Goal: Task Accomplishment & Management: Complete application form

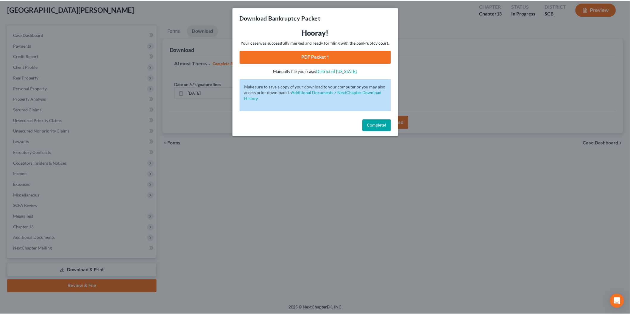
scroll to position [33, 0]
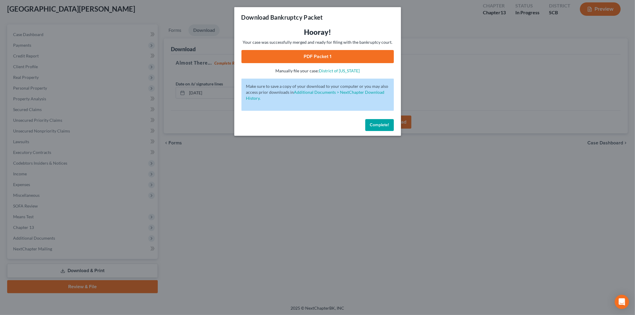
click at [376, 123] on span "Complete!" at bounding box center [379, 124] width 19 height 5
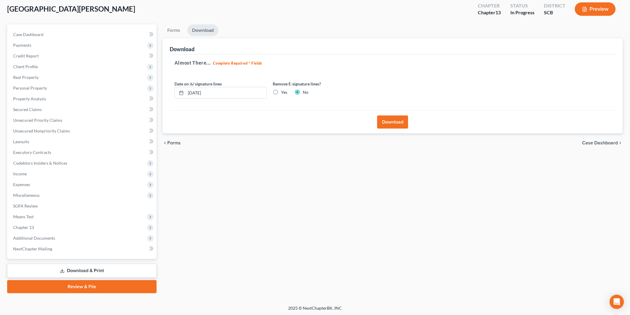
scroll to position [0, 0]
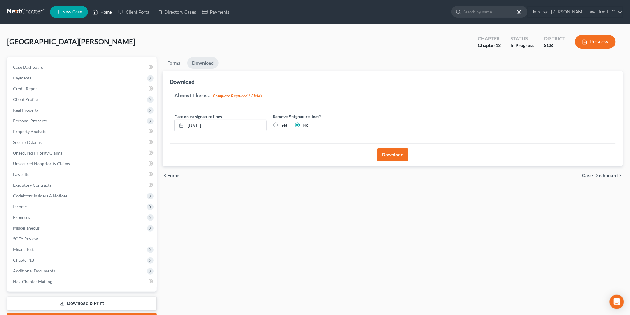
click at [110, 8] on link "Home" at bounding box center [102, 12] width 25 height 11
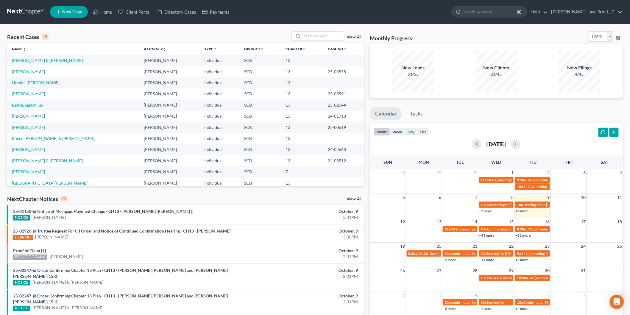
click at [322, 37] on input "search" at bounding box center [323, 36] width 42 height 9
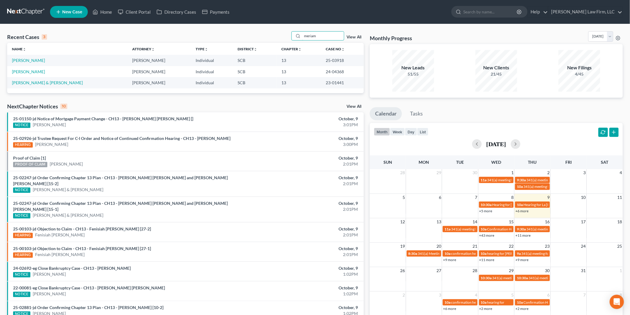
type input "meriam"
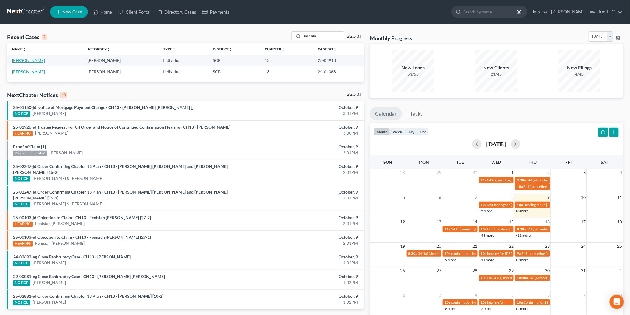
click at [45, 62] on link "[PERSON_NAME]" at bounding box center [28, 60] width 33 height 5
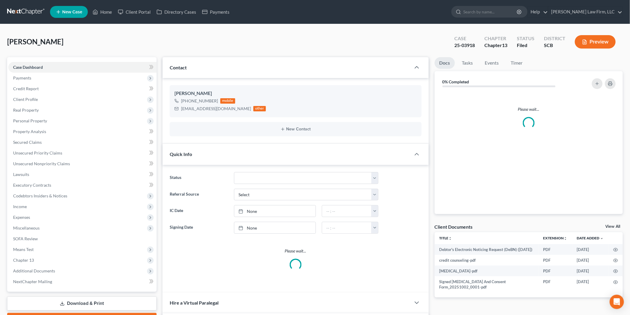
select select "2"
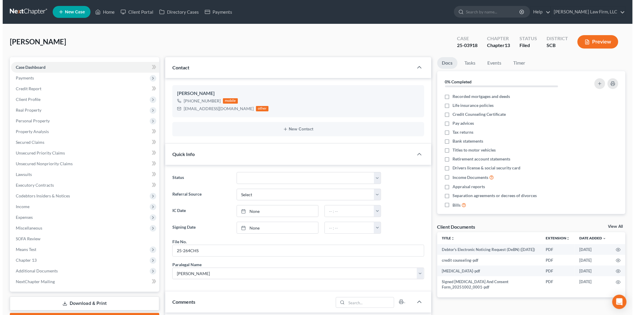
scroll to position [26, 0]
click at [592, 37] on button "Preview" at bounding box center [595, 41] width 41 height 13
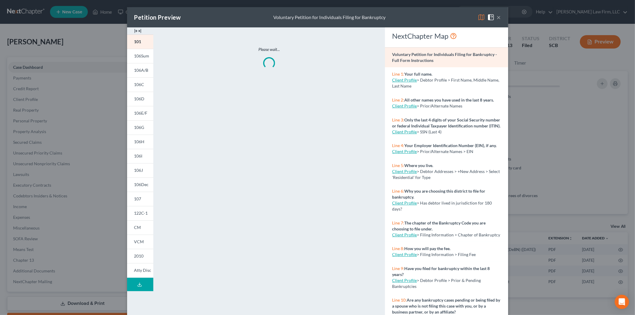
click at [134, 30] on img at bounding box center [137, 30] width 7 height 7
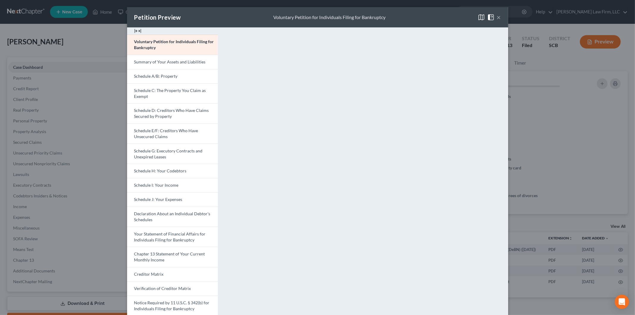
click at [164, 78] on span "Schedule A/B: Property" at bounding box center [155, 76] width 43 height 5
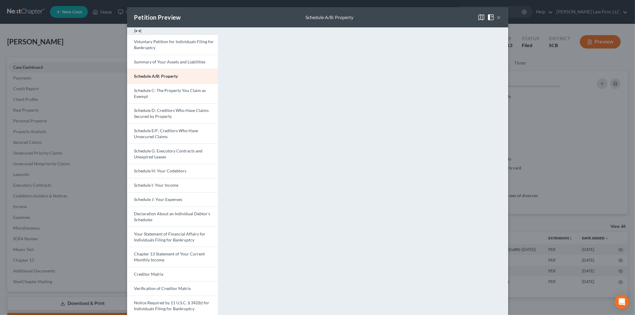
drag, startPoint x: 164, startPoint y: 109, endPoint x: 297, endPoint y: 149, distance: 139.2
click at [164, 109] on span "Schedule D: Creditors Who Have Claims Secured by Property" at bounding box center [171, 113] width 75 height 11
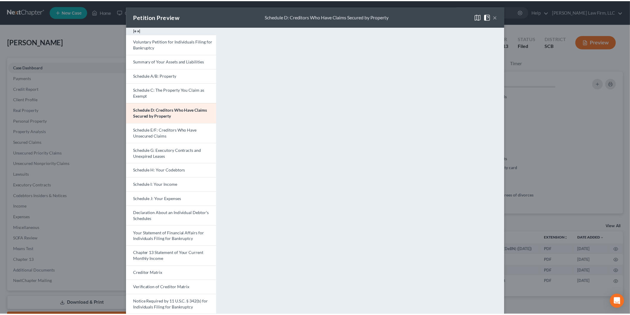
scroll to position [0, 0]
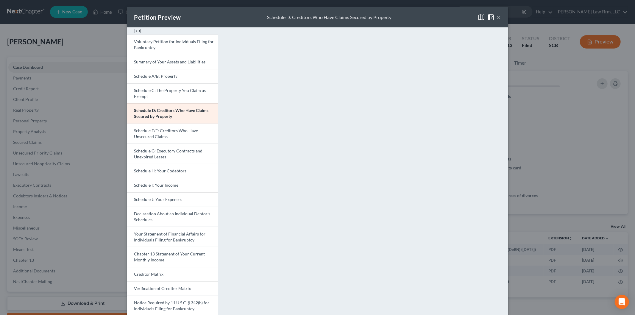
click at [497, 16] on button "×" at bounding box center [499, 17] width 4 height 7
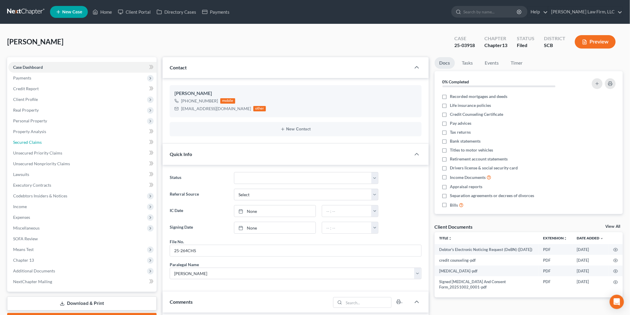
click at [56, 138] on link "Secured Claims" at bounding box center [82, 142] width 148 height 11
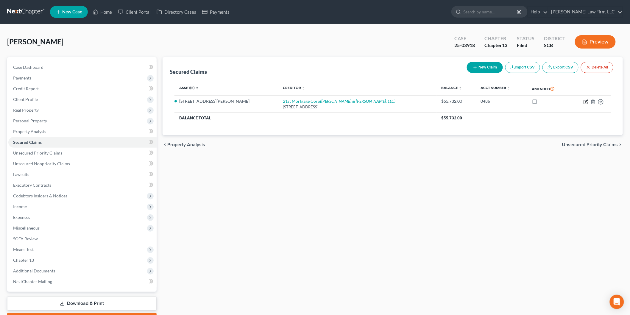
click at [586, 102] on icon "button" at bounding box center [585, 101] width 5 height 5
select select "44"
select select "7"
select select "0"
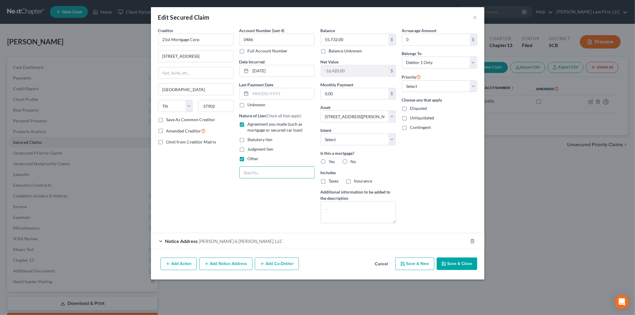
click at [266, 169] on input "text" at bounding box center [277, 172] width 75 height 11
type input "PMSI"
click at [459, 265] on button "Save & Close" at bounding box center [457, 263] width 40 height 13
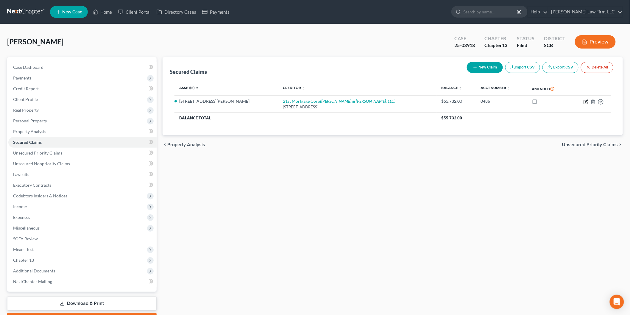
click at [584, 101] on icon "button" at bounding box center [586, 102] width 4 height 4
select select "44"
select select "7"
select select "0"
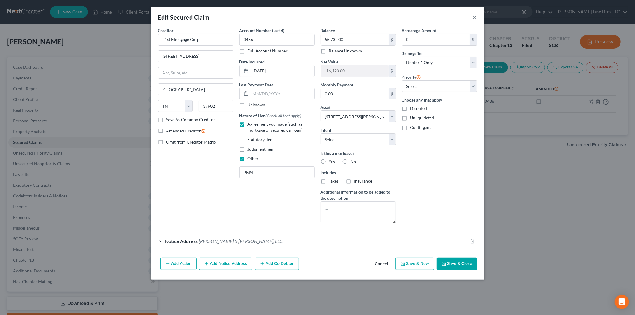
click at [475, 17] on button "×" at bounding box center [475, 17] width 4 height 7
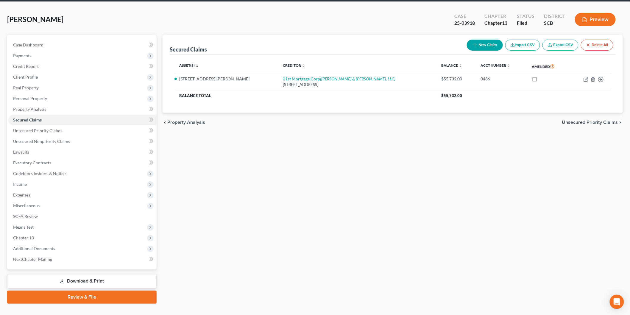
scroll to position [33, 0]
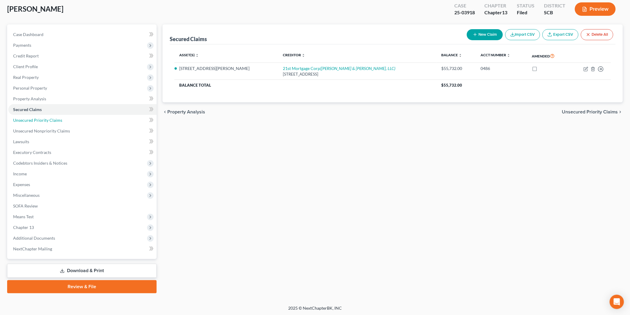
click at [55, 118] on span "Unsecured Priority Claims" at bounding box center [37, 120] width 49 height 5
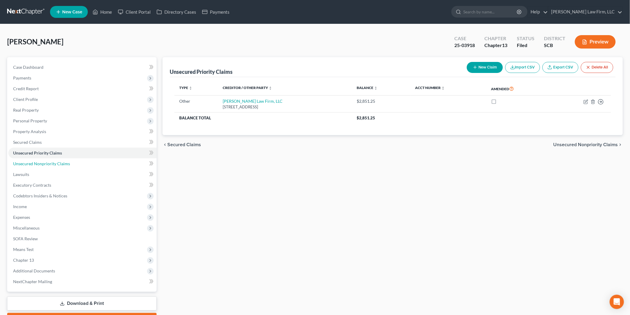
click at [73, 161] on link "Unsecured Nonpriority Claims" at bounding box center [82, 163] width 148 height 11
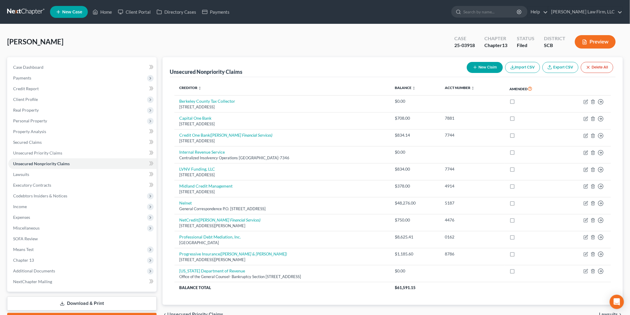
scroll to position [33, 0]
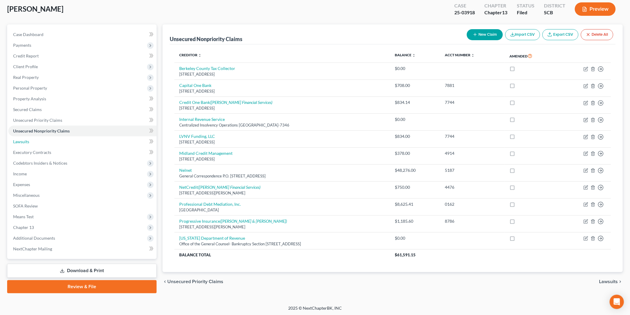
click at [54, 140] on link "Lawsuits" at bounding box center [82, 141] width 148 height 11
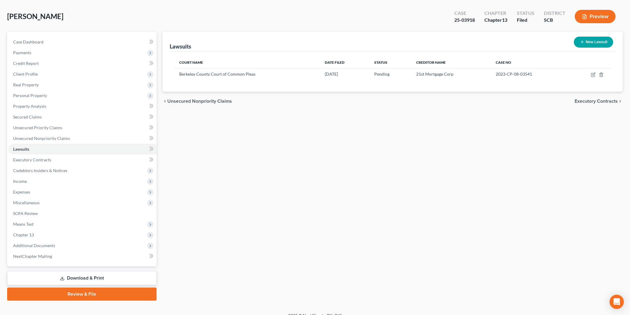
scroll to position [33, 0]
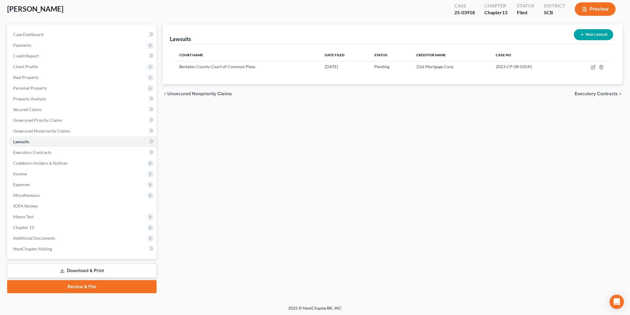
click at [102, 174] on span "Income" at bounding box center [82, 173] width 148 height 11
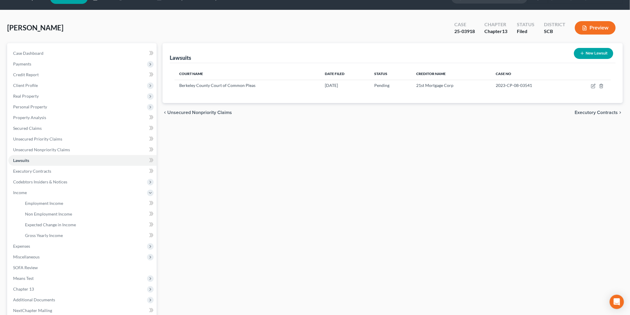
scroll to position [0, 0]
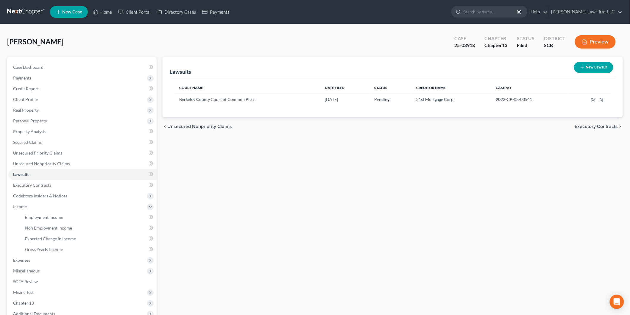
click at [585, 35] on button "Preview" at bounding box center [595, 41] width 41 height 13
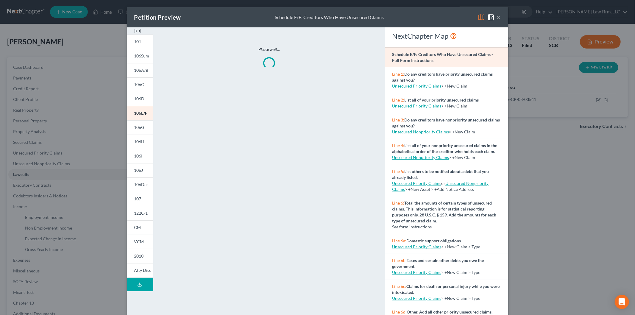
click at [137, 29] on img at bounding box center [137, 30] width 7 height 7
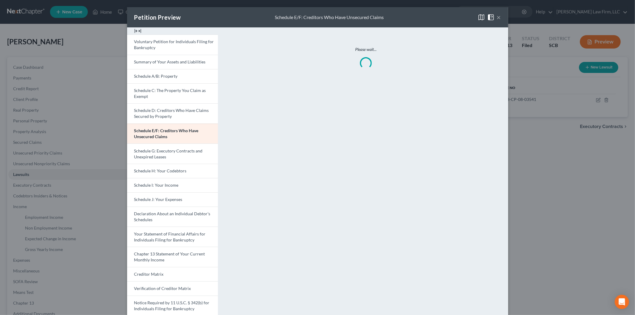
click at [176, 182] on link "Schedule I: Your Income" at bounding box center [172, 185] width 91 height 14
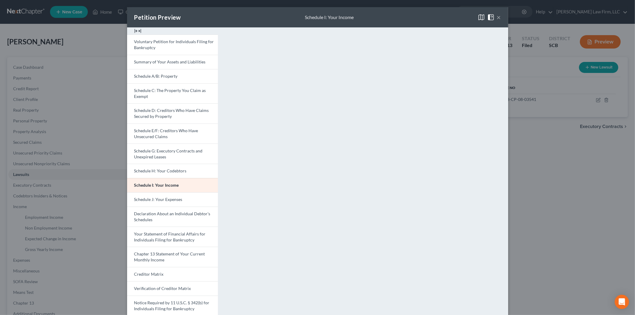
click at [150, 193] on link "Schedule J: Your Expenses" at bounding box center [172, 199] width 91 height 14
click at [170, 237] on span "Your Statement of Financial Affairs for Individuals Filing for Bankruptcy" at bounding box center [169, 236] width 71 height 11
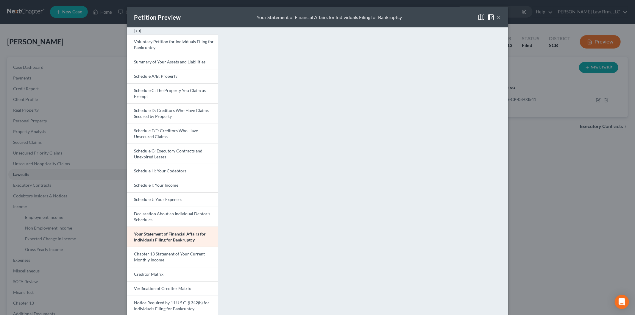
drag, startPoint x: 171, startPoint y: 73, endPoint x: 269, endPoint y: 109, distance: 104.4
click at [171, 74] on span "Schedule A/B: Property" at bounding box center [155, 76] width 43 height 5
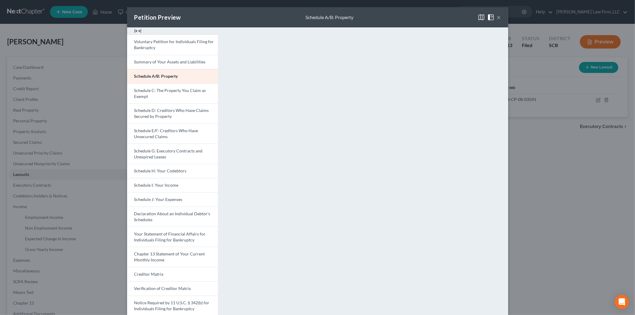
click at [498, 15] on button "×" at bounding box center [499, 17] width 4 height 7
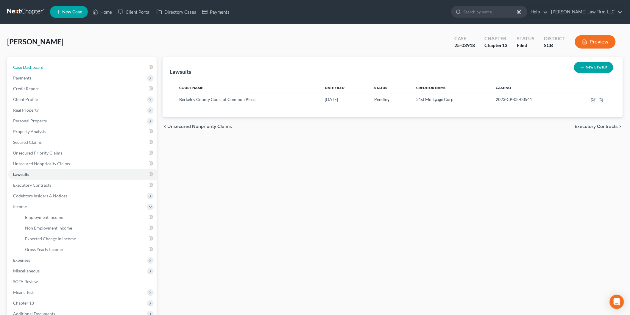
click at [57, 66] on link "Case Dashboard" at bounding box center [82, 67] width 148 height 11
select select "2"
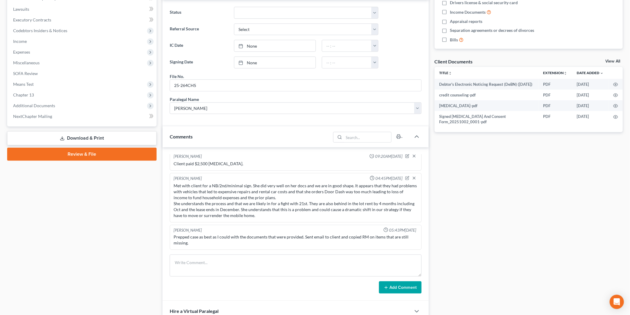
scroll to position [99, 0]
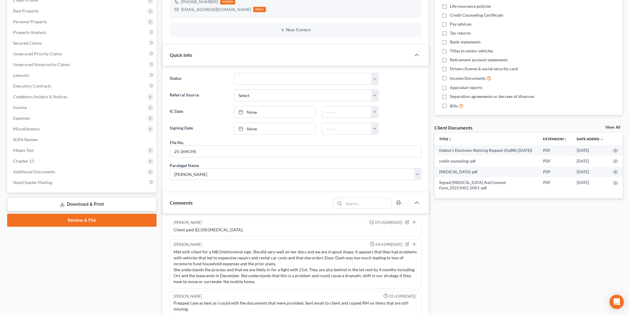
click at [51, 102] on span "Income" at bounding box center [82, 107] width 148 height 11
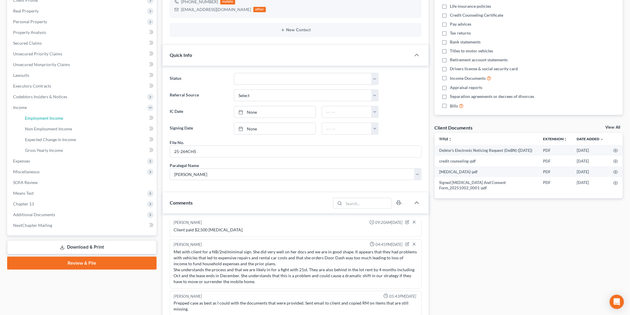
click at [46, 121] on link "Employment Income" at bounding box center [88, 118] width 136 height 11
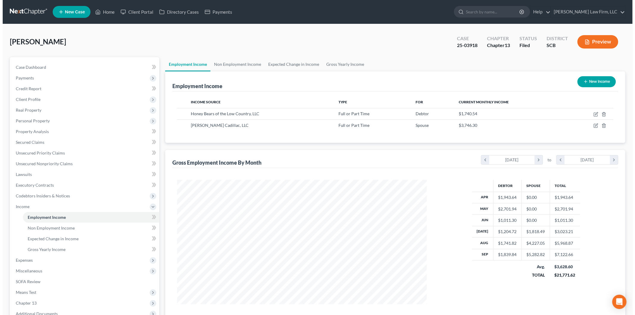
scroll to position [124, 261]
click at [592, 126] on icon "button" at bounding box center [593, 125] width 5 height 5
select select "0"
select select "42"
select select "3"
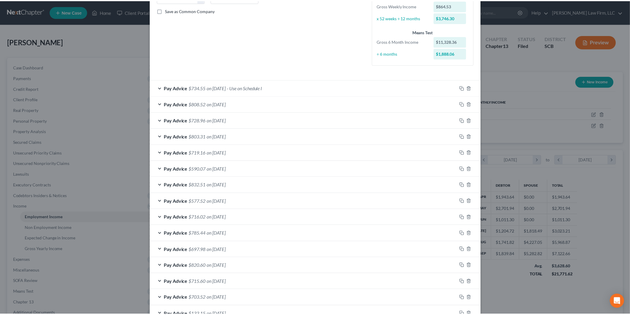
scroll to position [173, 0]
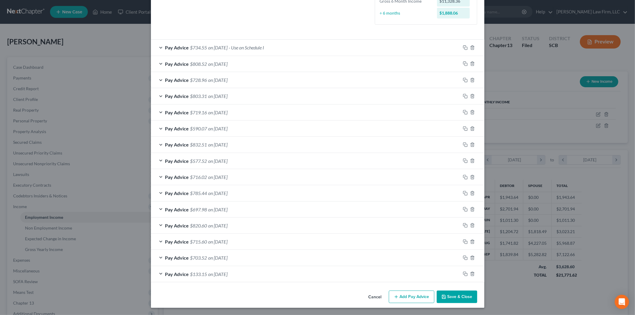
click at [373, 292] on button "Cancel" at bounding box center [375, 297] width 23 height 12
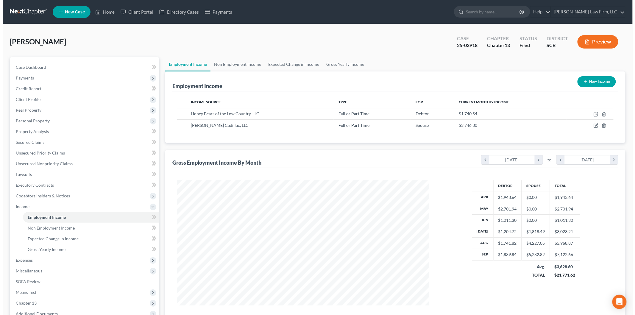
scroll to position [297558, 297421]
click at [594, 114] on icon "button" at bounding box center [593, 114] width 5 height 5
select select "0"
select select "42"
select select "2"
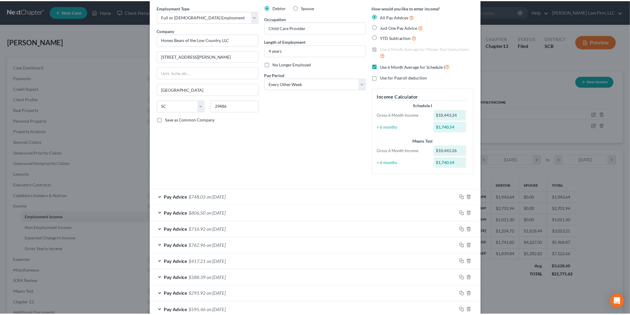
scroll to position [0, 0]
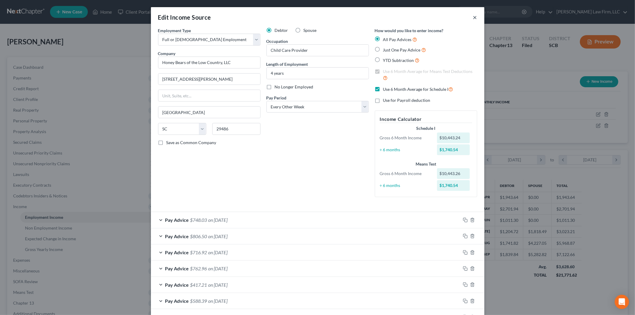
drag, startPoint x: 471, startPoint y: 18, endPoint x: 14, endPoint y: 74, distance: 460.4
click at [473, 17] on button "×" at bounding box center [475, 17] width 4 height 7
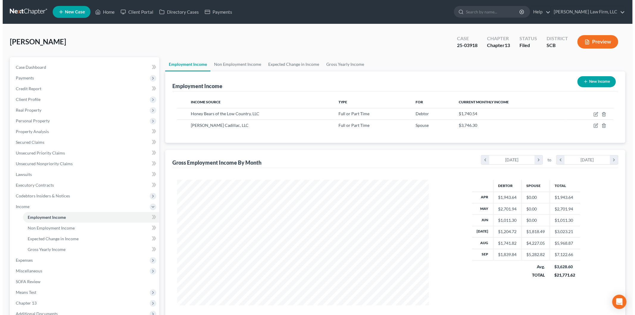
scroll to position [297558, 297421]
click at [595, 80] on button "New Income" at bounding box center [594, 81] width 38 height 11
select select "0"
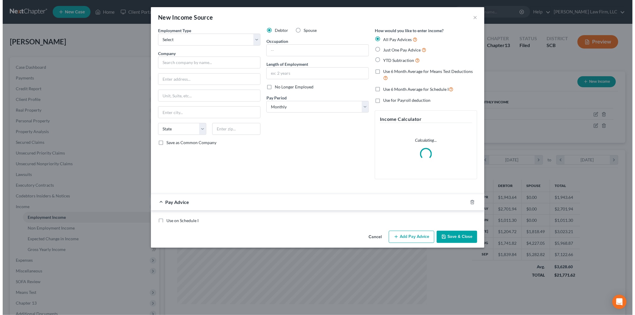
scroll to position [126, 264]
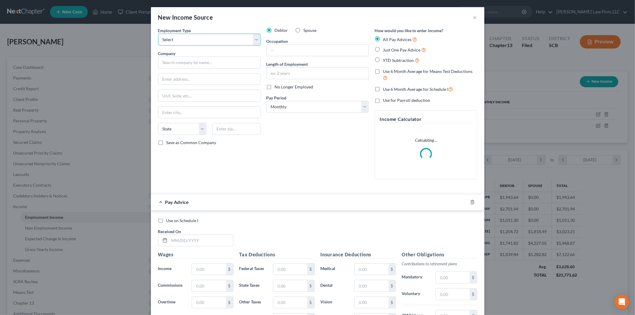
click at [189, 40] on select "Select Full or [DEMOGRAPHIC_DATA] Employment Self Employment" at bounding box center [209, 40] width 102 height 12
select select "0"
click at [158, 34] on select "Select Full or [DEMOGRAPHIC_DATA] Employment Self Employment" at bounding box center [209, 40] width 102 height 12
click at [180, 63] on input "text" at bounding box center [209, 63] width 102 height 12
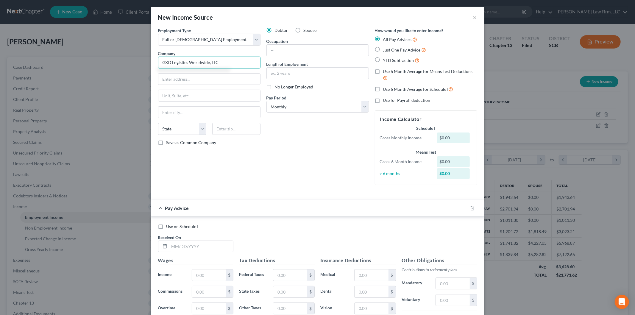
type input "GXO Logistics Worldwide, LLC"
click at [304, 28] on label "Spouse" at bounding box center [310, 30] width 13 height 6
click at [306, 28] on input "Spouse" at bounding box center [308, 29] width 4 height 4
radio input "true"
click at [174, 75] on input "text" at bounding box center [209, 79] width 102 height 11
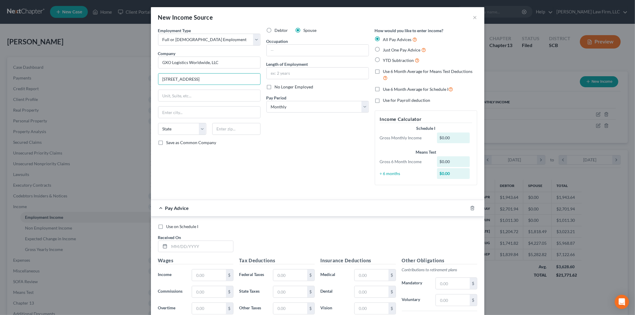
type input "[STREET_ADDRESS]"
type input "27265"
type input "High Point"
select select "28"
click at [275, 90] on label "No Longer Employed" at bounding box center [294, 87] width 39 height 6
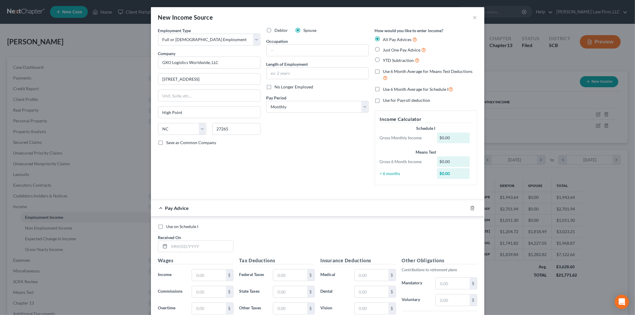
click at [277, 88] on input "No Longer Employed" at bounding box center [279, 86] width 4 height 4
checkbox input "true"
click at [285, 106] on select "Select Monthly Twice Monthly Every Other Week Weekly" at bounding box center [317, 107] width 102 height 12
select select "3"
click at [266, 101] on select "Select Monthly Twice Monthly Every Other Week Weekly" at bounding box center [317, 107] width 102 height 12
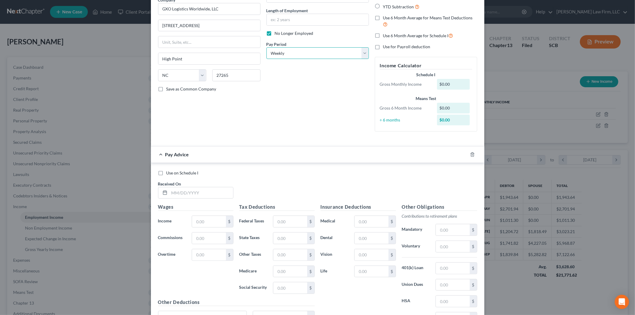
scroll to position [66, 0]
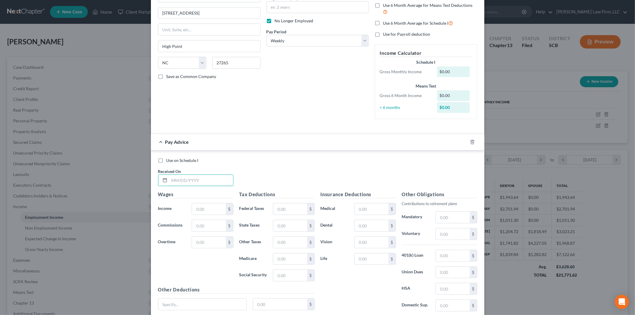
click at [194, 180] on input "text" at bounding box center [201, 180] width 64 height 11
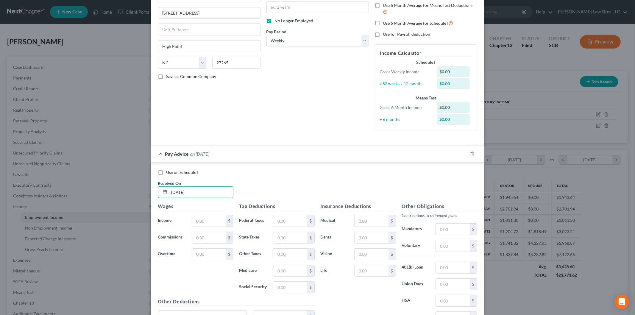
type input "[DATE]"
click at [216, 224] on input "text" at bounding box center [209, 220] width 34 height 11
type input "844.38"
click at [299, 225] on input "text" at bounding box center [290, 220] width 34 height 11
type input "689.32"
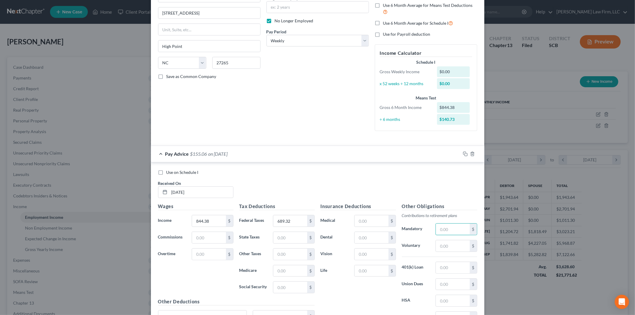
click at [449, 235] on input "text" at bounding box center [453, 229] width 34 height 11
type input "0.00"
click at [440, 248] on input "text" at bounding box center [453, 245] width 34 height 11
type input "4.46"
click at [363, 221] on input "text" at bounding box center [372, 220] width 34 height 11
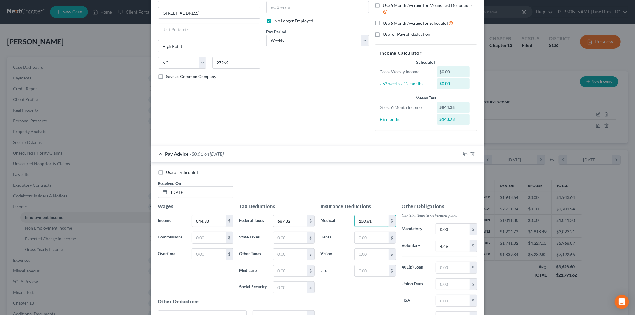
scroll to position [0, 0]
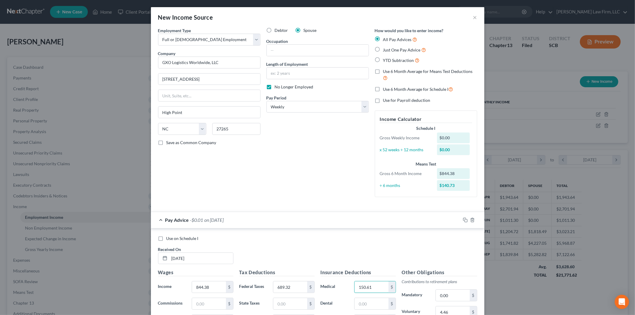
type input "150.61"
click at [383, 48] on label "Just One Pay Advice" at bounding box center [404, 49] width 43 height 7
click at [385, 48] on input "Just One Pay Advice" at bounding box center [387, 48] width 4 height 4
radio input "true"
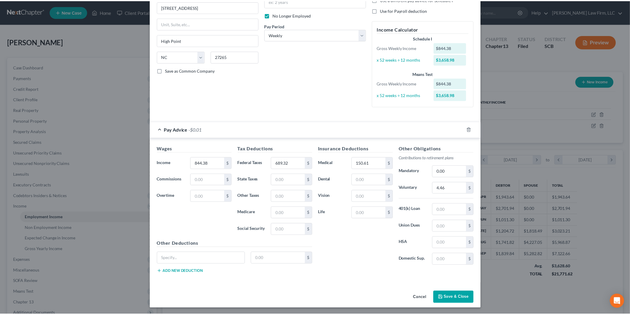
scroll to position [73, 0]
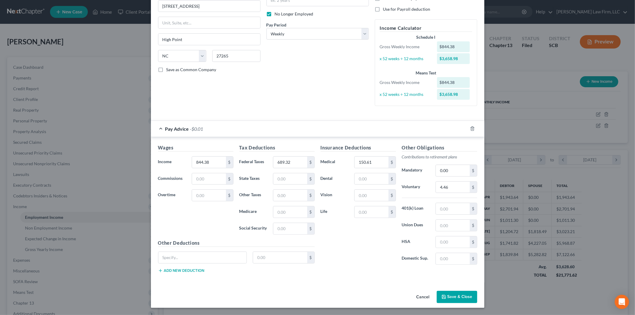
click at [451, 295] on button "Save & Close" at bounding box center [457, 297] width 40 height 13
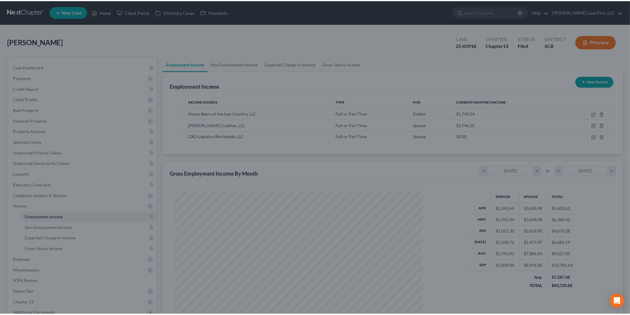
scroll to position [297558, 297421]
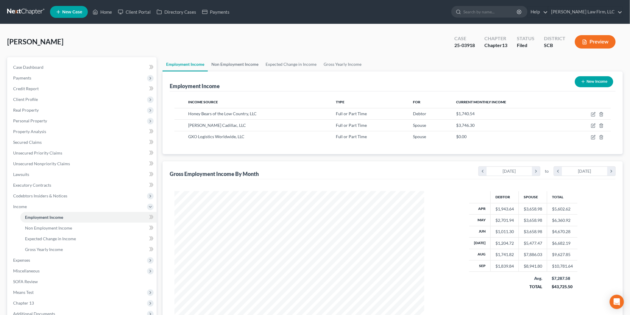
click at [246, 61] on link "Non Employment Income" at bounding box center [235, 64] width 54 height 14
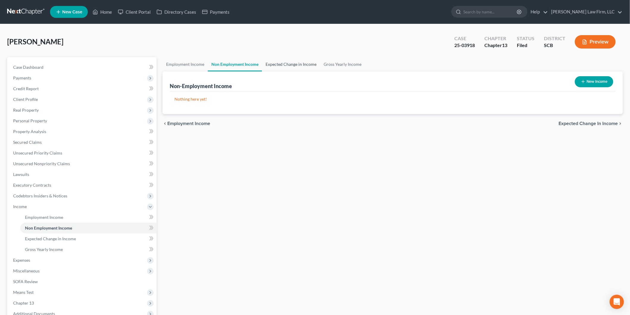
click at [281, 63] on link "Expected Change in Income" at bounding box center [291, 64] width 58 height 14
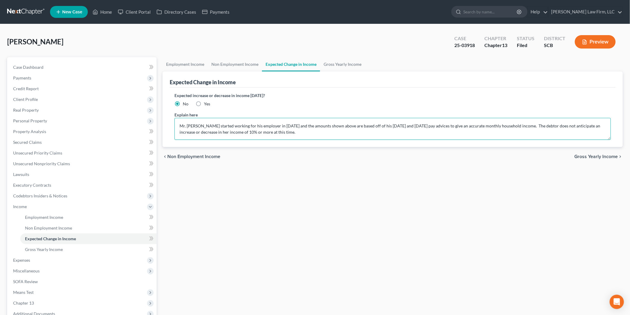
click at [348, 124] on textarea "Mr. [PERSON_NAME] started working for his employer in [DATE] and the amounts sh…" at bounding box center [392, 129] width 436 height 22
click at [185, 130] on textarea "Mr. [PERSON_NAME] started working for his employer in [DATE] and the amounts sh…" at bounding box center [392, 129] width 436 height 22
type textarea "[PERSON_NAME] started working for his employer in [DATE] and the amounts shown …"
click at [382, 185] on div "Employment Income Non Employment Income Expected Change in Income Gross Yearly …" at bounding box center [393, 213] width 466 height 312
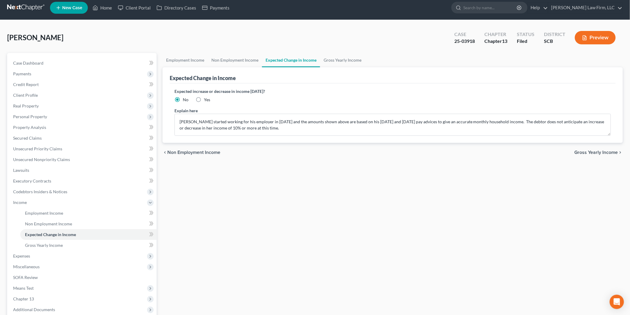
scroll to position [66, 0]
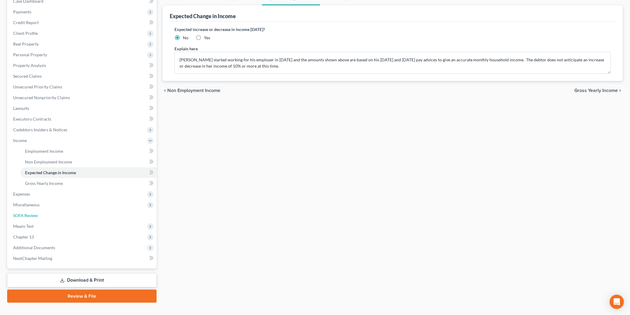
click at [49, 219] on link "SOFA Review" at bounding box center [82, 215] width 148 height 11
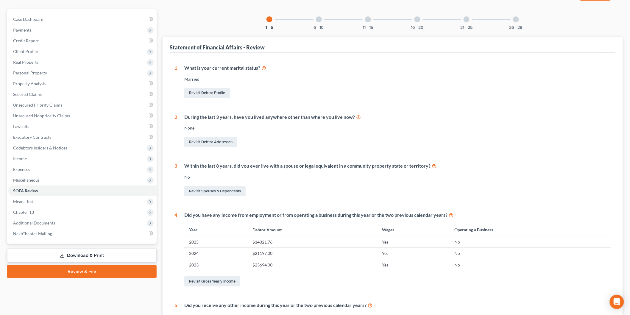
scroll to position [132, 0]
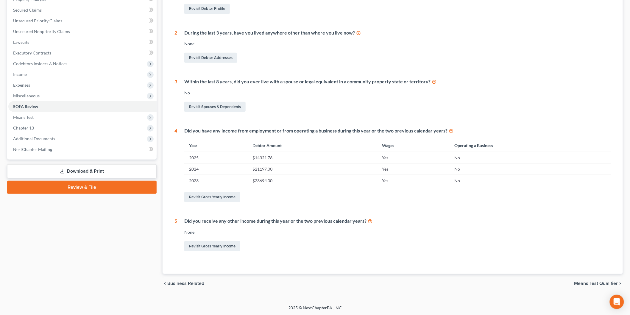
click at [31, 120] on span "Means Test" at bounding box center [82, 117] width 148 height 11
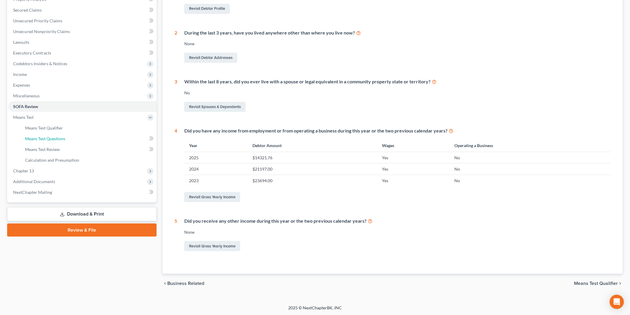
click at [61, 138] on span "Means Test Questions" at bounding box center [45, 138] width 40 height 5
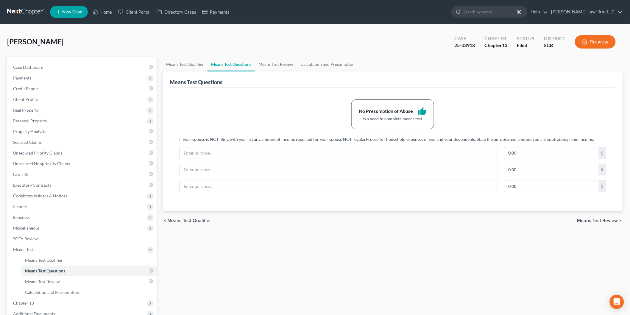
click at [600, 43] on button "Preview" at bounding box center [595, 41] width 41 height 13
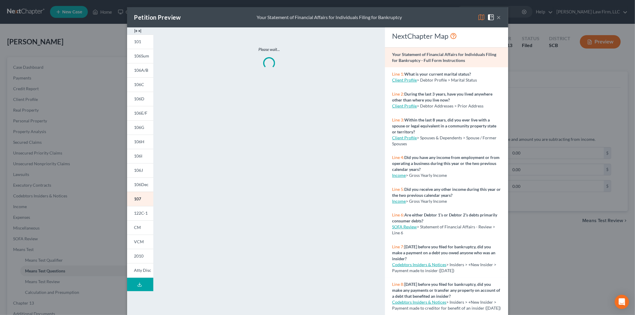
click at [135, 30] on img at bounding box center [137, 30] width 7 height 7
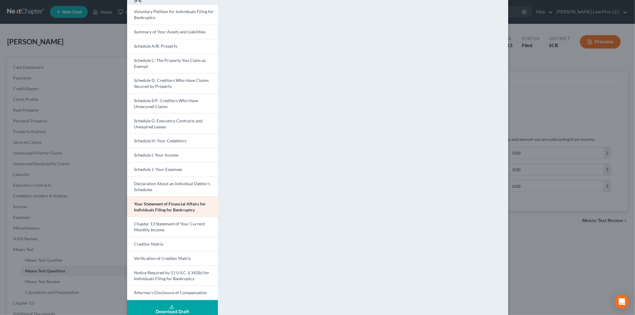
scroll to position [40, 0]
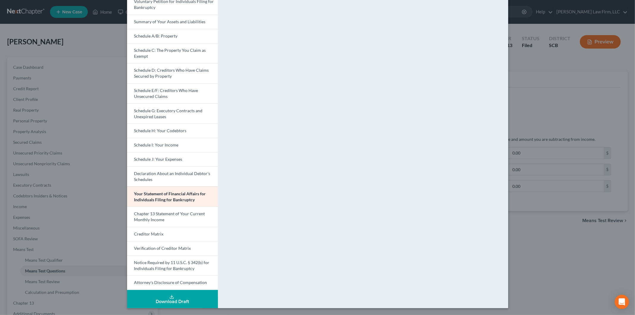
click at [163, 212] on span "Chapter 13 Statement of Your Current Monthly Income" at bounding box center [169, 216] width 71 height 11
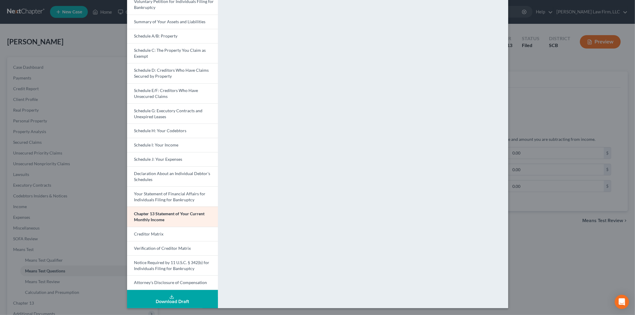
click at [150, 145] on span "Schedule I: Your Income" at bounding box center [156, 144] width 44 height 5
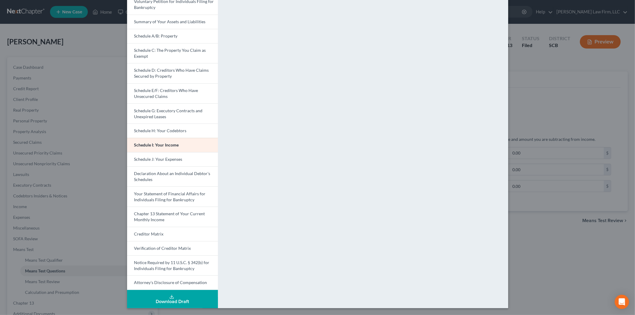
click at [151, 158] on span "Schedule J: Your Expenses" at bounding box center [158, 159] width 48 height 5
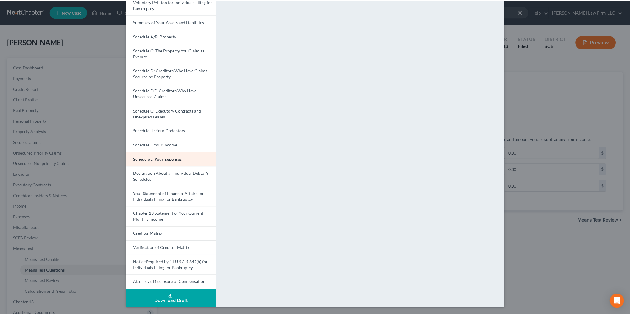
scroll to position [7, 0]
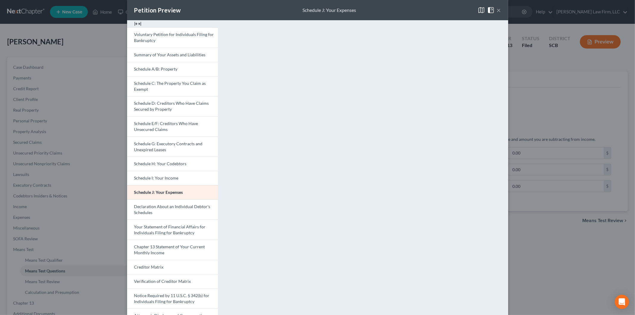
click at [497, 10] on button "×" at bounding box center [499, 10] width 4 height 7
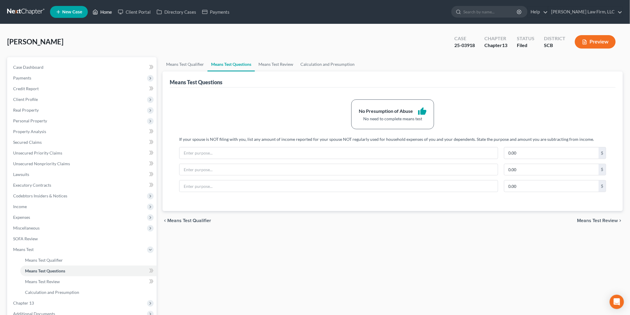
click at [102, 7] on link "Home" at bounding box center [102, 12] width 25 height 11
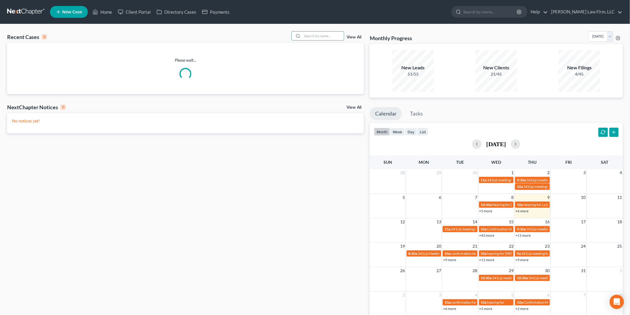
click at [317, 37] on input "search" at bounding box center [323, 36] width 42 height 9
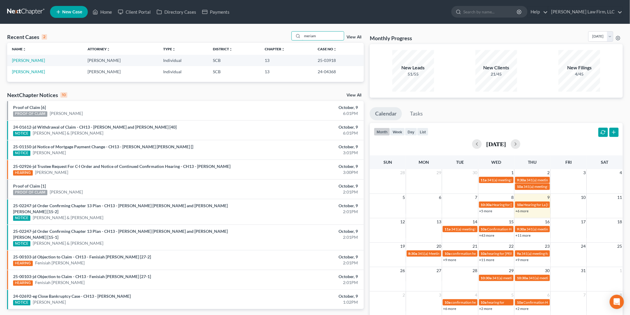
type input "meriam"
click at [35, 69] on link "[PERSON_NAME]" at bounding box center [28, 71] width 33 height 5
select select "1"
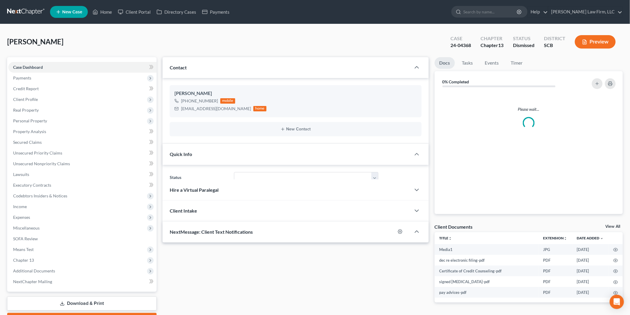
select select "0"
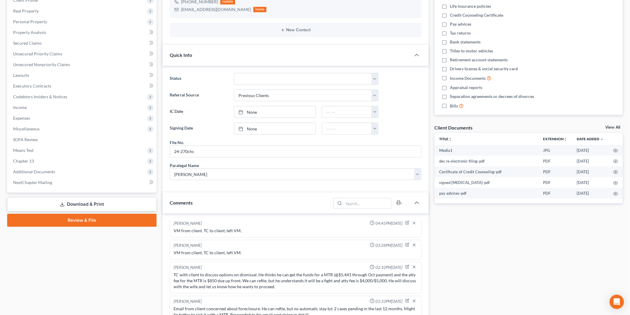
scroll to position [107, 0]
click at [611, 126] on link "View All" at bounding box center [612, 127] width 15 height 4
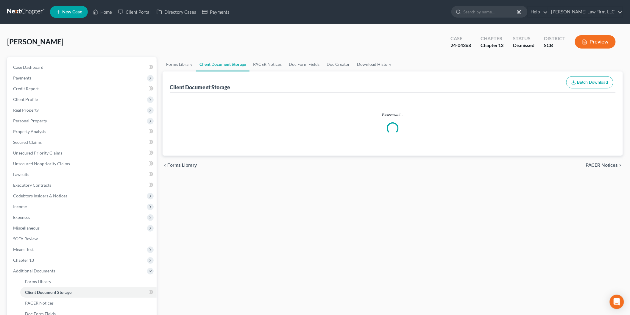
select select "15"
select select "6"
select select "16"
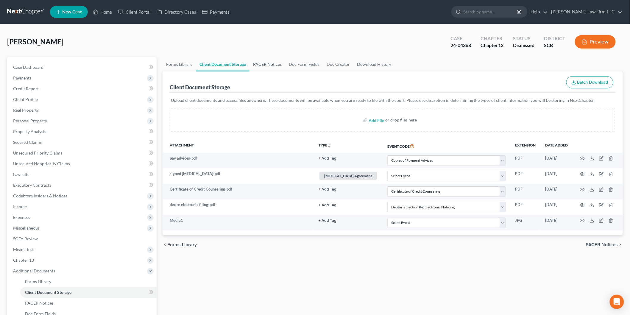
click at [273, 62] on link "PACER Notices" at bounding box center [267, 64] width 36 height 14
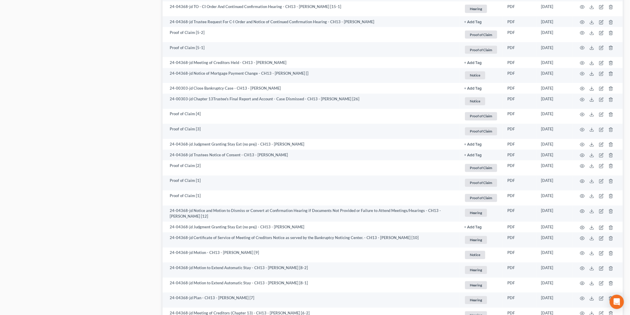
scroll to position [496, 0]
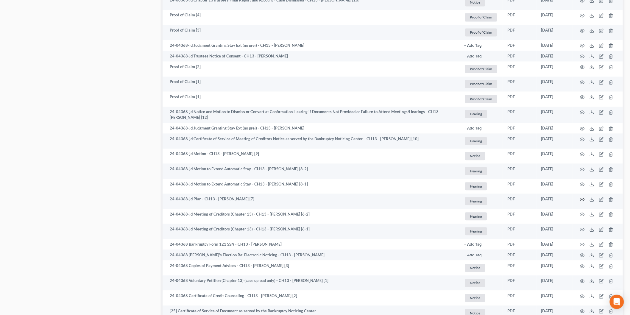
click at [582, 198] on icon "button" at bounding box center [582, 199] width 4 height 3
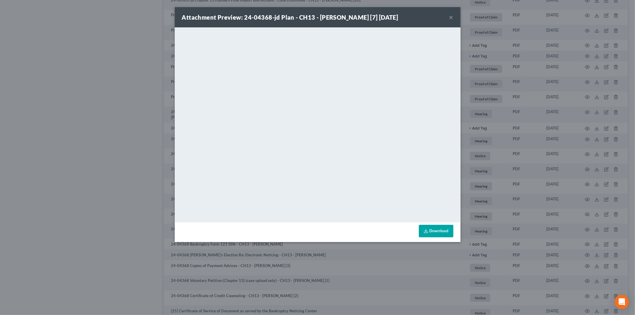
click at [450, 16] on button "×" at bounding box center [451, 17] width 4 height 7
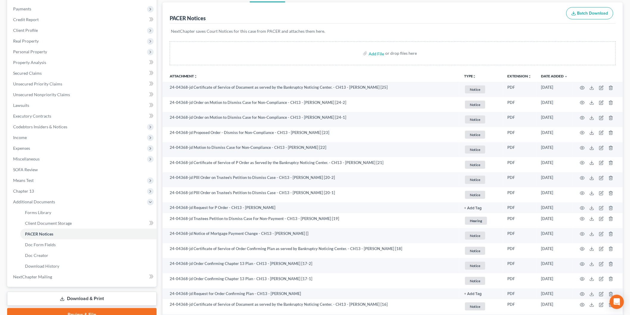
scroll to position [0, 0]
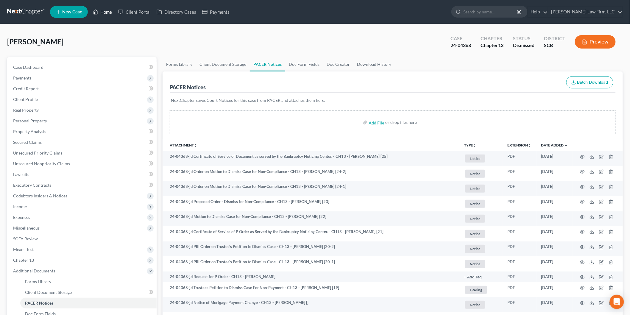
click at [103, 7] on link "Home" at bounding box center [102, 12] width 25 height 11
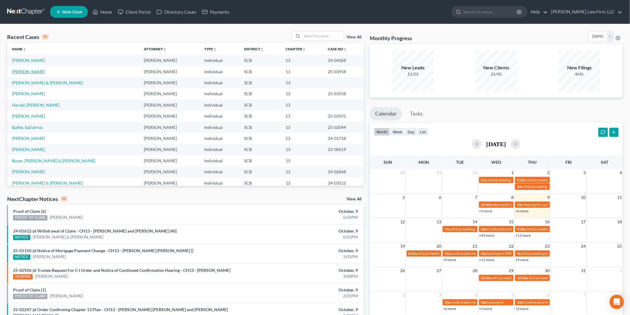
click at [37, 73] on link "[PERSON_NAME]" at bounding box center [28, 71] width 33 height 5
select select "2"
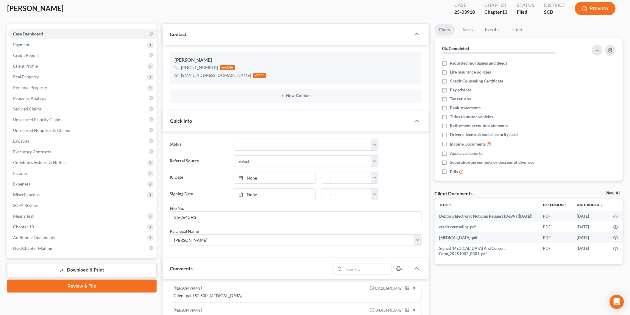
scroll to position [99, 0]
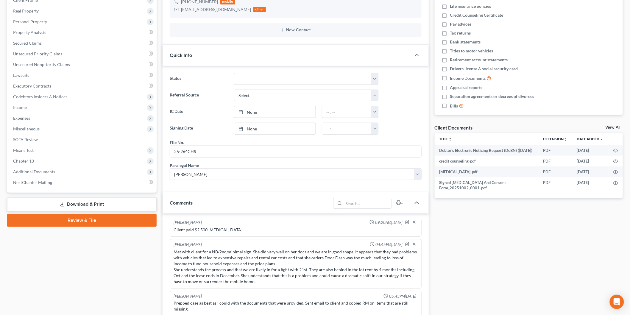
click at [614, 126] on link "View All" at bounding box center [612, 127] width 15 height 4
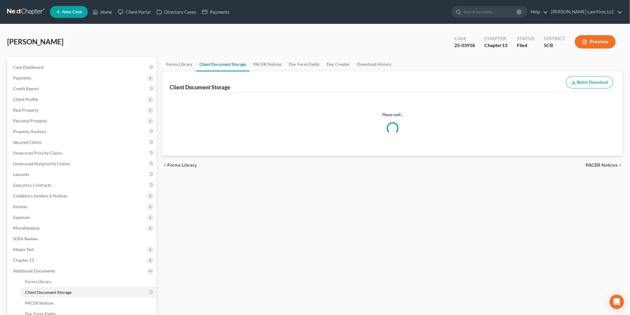
select select "6"
select select "16"
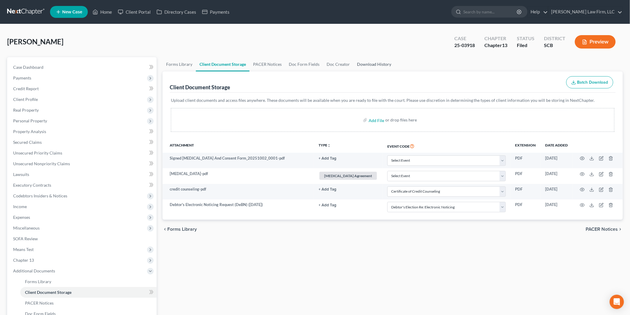
click at [371, 65] on link "Download History" at bounding box center [373, 64] width 41 height 14
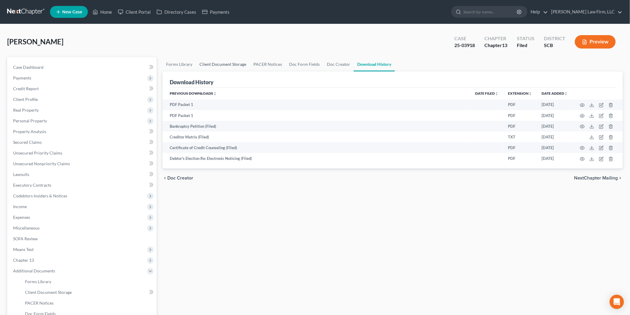
click at [228, 61] on link "Client Document Storage" at bounding box center [223, 64] width 54 height 14
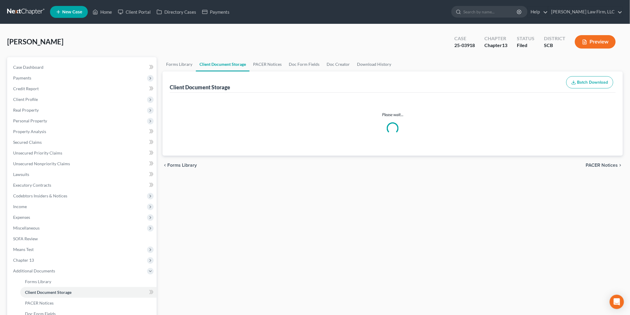
select select "6"
select select "16"
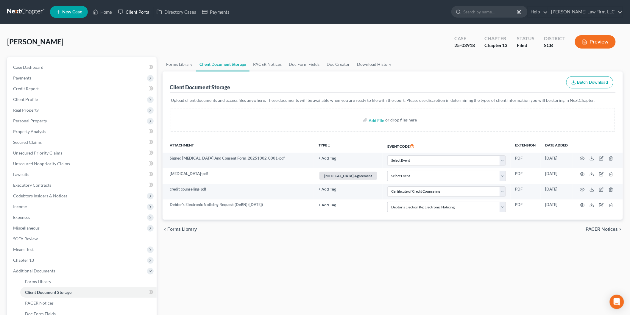
click at [146, 13] on link "Client Portal" at bounding box center [134, 12] width 39 height 11
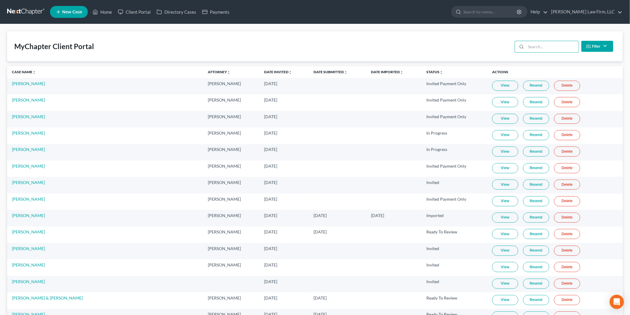
click at [557, 47] on input "search" at bounding box center [552, 46] width 53 height 11
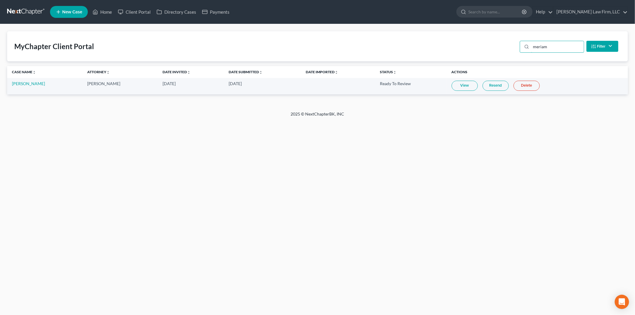
type input "meriam"
click at [475, 83] on link "View" at bounding box center [465, 86] width 26 height 10
click at [104, 8] on link "Home" at bounding box center [102, 12] width 25 height 11
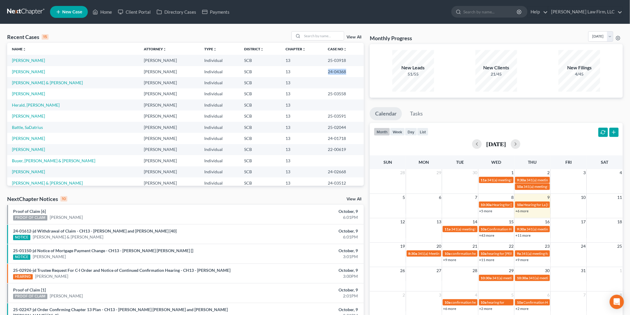
drag, startPoint x: 337, startPoint y: 70, endPoint x: 314, endPoint y: 74, distance: 22.7
click at [323, 74] on td "24-04368" at bounding box center [343, 71] width 40 height 11
copy td "24-04368"
click at [36, 71] on link "[PERSON_NAME]" at bounding box center [28, 71] width 33 height 5
select select "1"
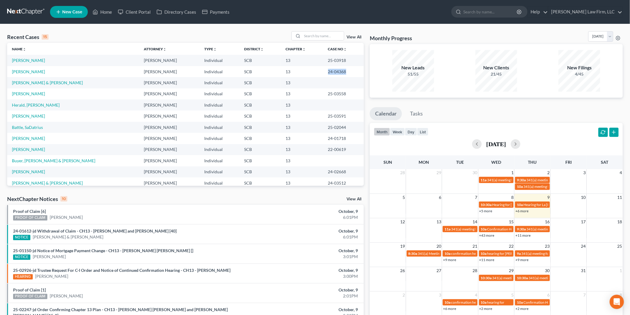
select select "1"
select select "0"
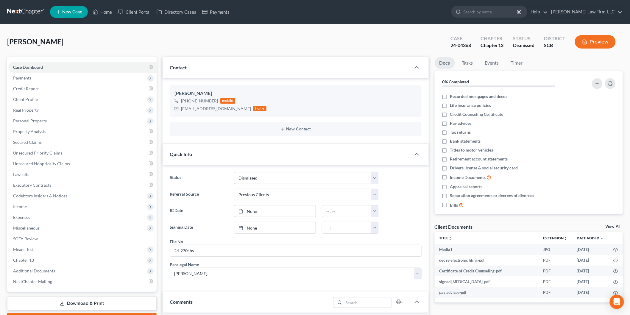
scroll to position [107, 0]
click at [615, 224] on div "Client Documents View All" at bounding box center [529, 228] width 188 height 9
click at [613, 226] on link "View All" at bounding box center [612, 226] width 15 height 4
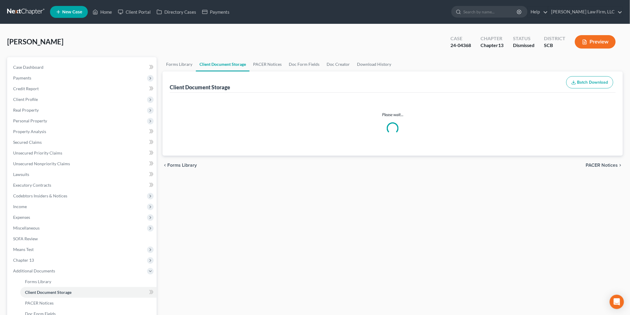
select select "15"
select select "6"
select select "16"
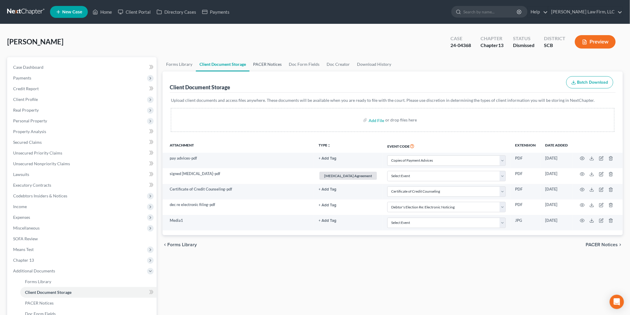
click at [277, 64] on link "PACER Notices" at bounding box center [267, 64] width 36 height 14
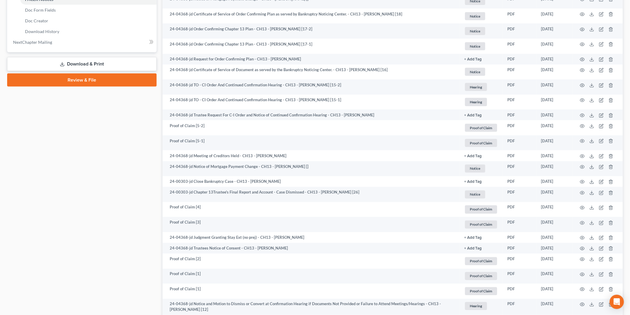
scroll to position [331, 0]
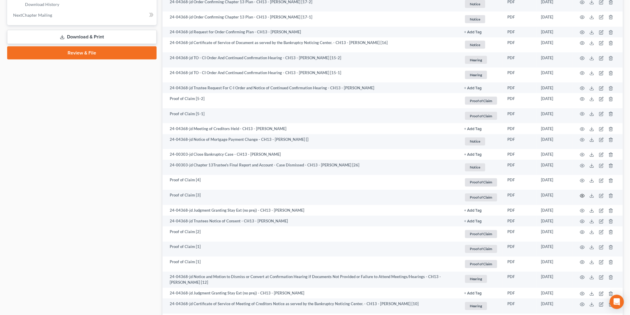
click at [583, 196] on icon "button" at bounding box center [582, 195] width 5 height 5
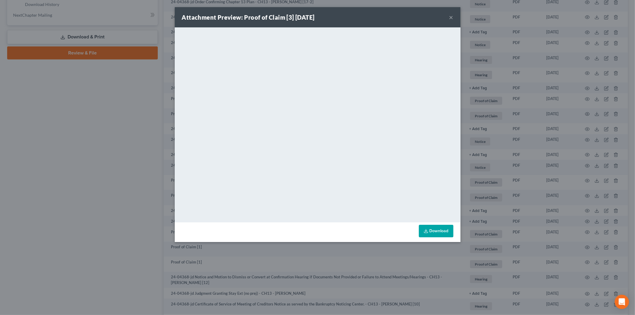
click at [452, 15] on button "×" at bounding box center [451, 17] width 4 height 7
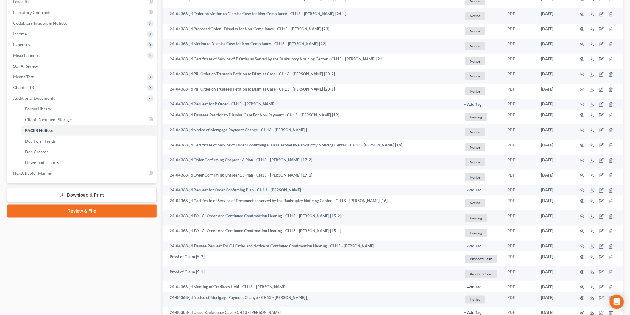
scroll to position [165, 0]
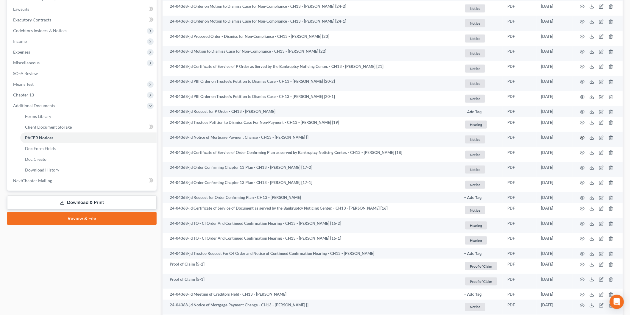
click at [583, 137] on circle "button" at bounding box center [582, 137] width 1 height 1
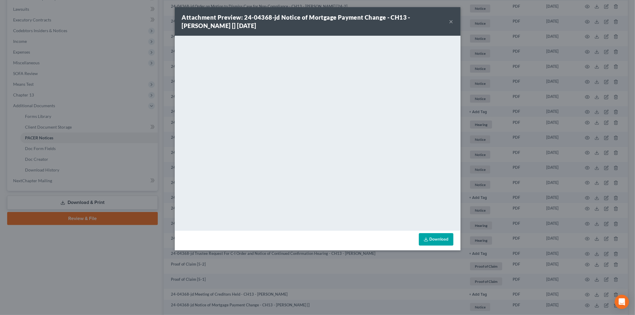
drag, startPoint x: 451, startPoint y: 21, endPoint x: 109, endPoint y: 120, distance: 356.2
click at [451, 21] on button "×" at bounding box center [451, 21] width 4 height 7
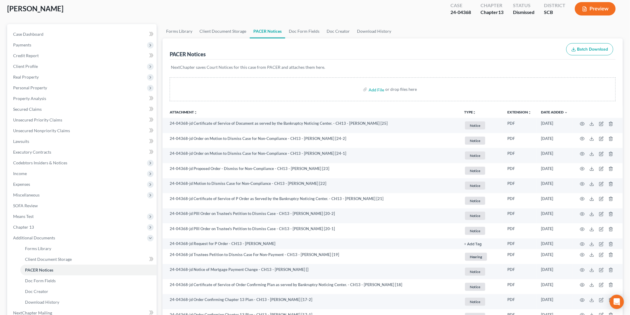
scroll to position [0, 0]
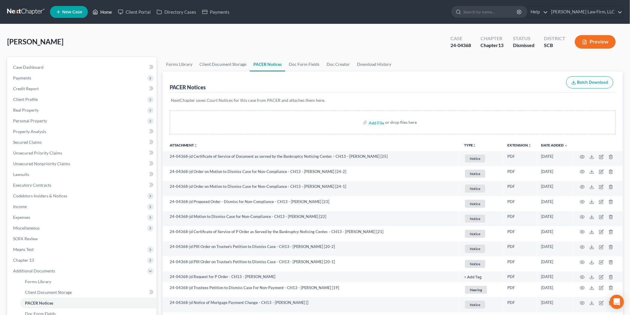
click at [105, 8] on link "Home" at bounding box center [102, 12] width 25 height 11
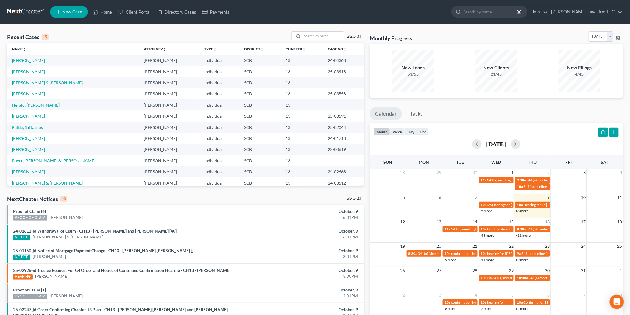
click at [42, 70] on link "[PERSON_NAME]" at bounding box center [28, 71] width 33 height 5
select select "2"
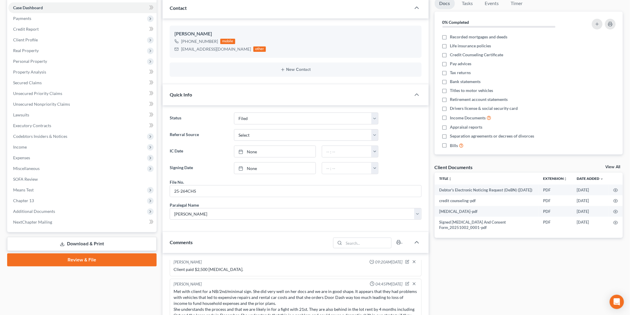
scroll to position [66, 0]
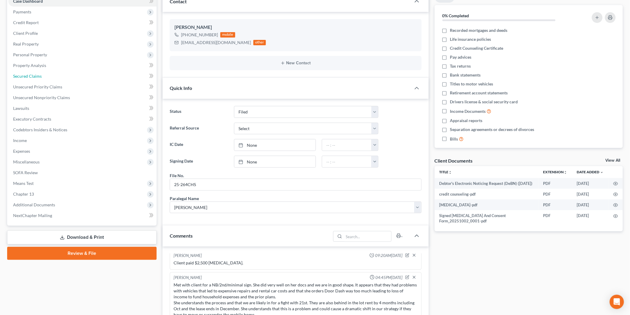
click at [32, 75] on span "Secured Claims" at bounding box center [27, 76] width 29 height 5
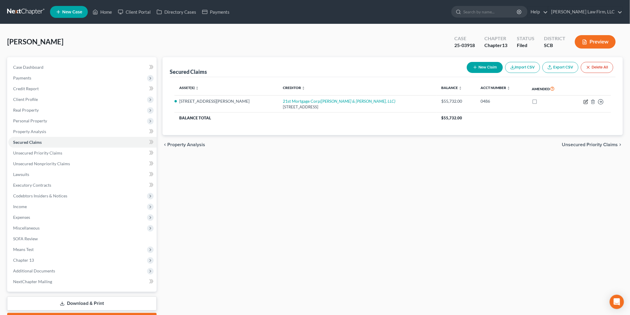
click at [587, 102] on icon "button" at bounding box center [585, 101] width 5 height 5
select select "44"
select select "7"
select select "0"
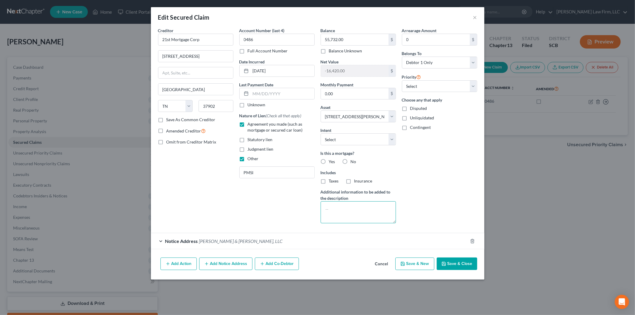
click at [346, 205] on textarea at bounding box center [358, 212] width 75 height 22
type textarea "(estimated arrears $13,491.35)"
click at [452, 262] on button "Save & Close" at bounding box center [457, 263] width 40 height 13
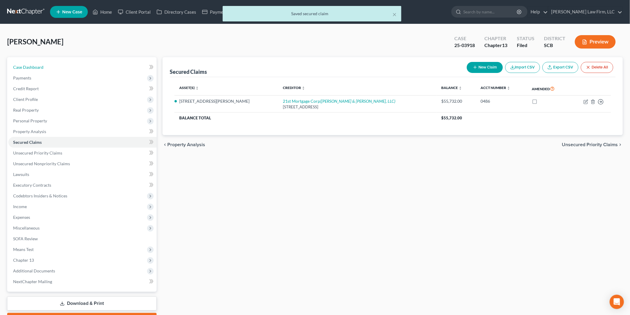
click at [46, 68] on link "Case Dashboard" at bounding box center [82, 67] width 148 height 11
select select "2"
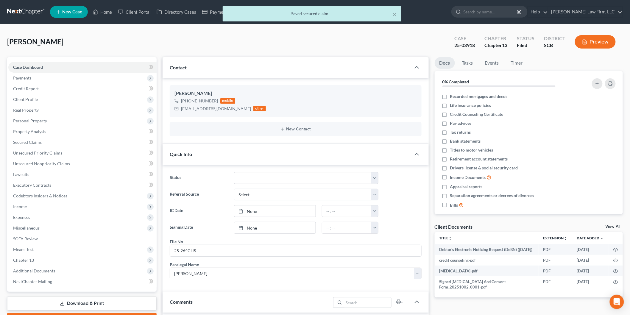
scroll to position [26, 0]
click at [611, 224] on link "View All" at bounding box center [612, 226] width 15 height 4
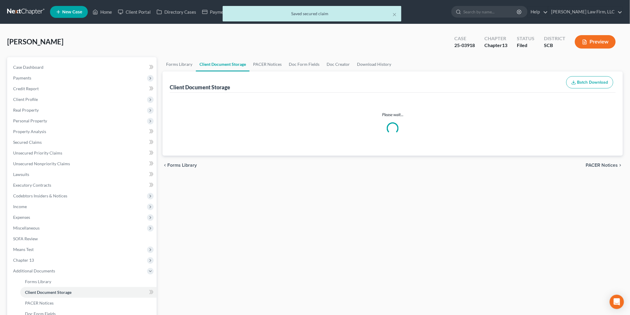
select select "6"
select select "16"
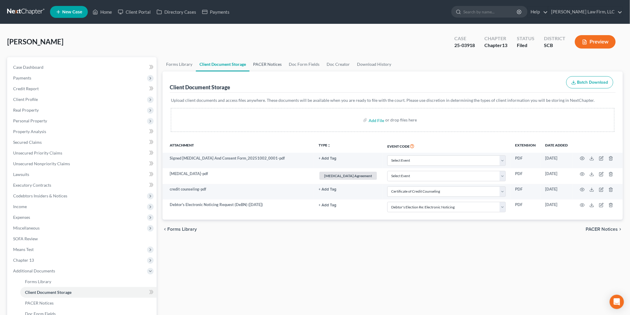
click at [255, 59] on link "PACER Notices" at bounding box center [267, 64] width 36 height 14
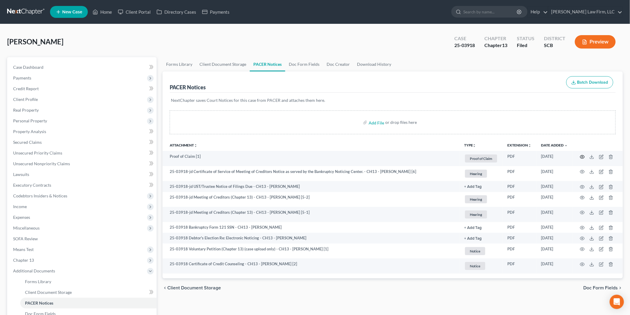
click at [583, 155] on icon "button" at bounding box center [582, 156] width 4 height 3
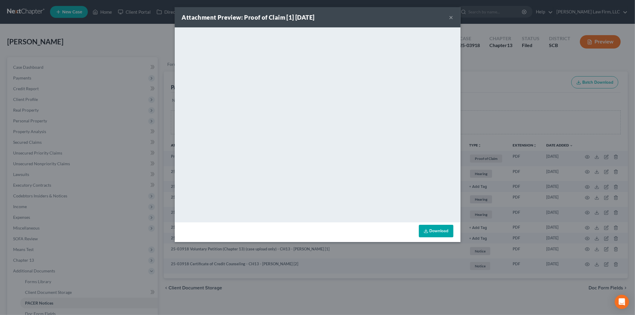
drag, startPoint x: 452, startPoint y: 17, endPoint x: 264, endPoint y: 26, distance: 188.4
click at [452, 17] on button "×" at bounding box center [451, 17] width 4 height 7
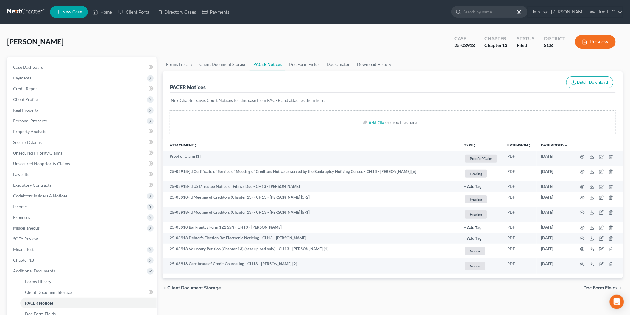
click at [595, 43] on button "Preview" at bounding box center [595, 41] width 41 height 13
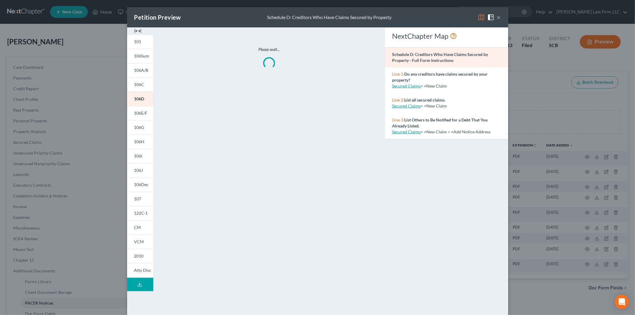
click at [141, 107] on link "106E/F" at bounding box center [140, 113] width 26 height 14
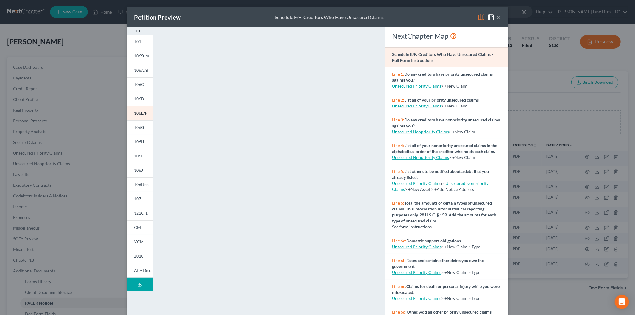
click at [134, 30] on img at bounding box center [137, 30] width 7 height 7
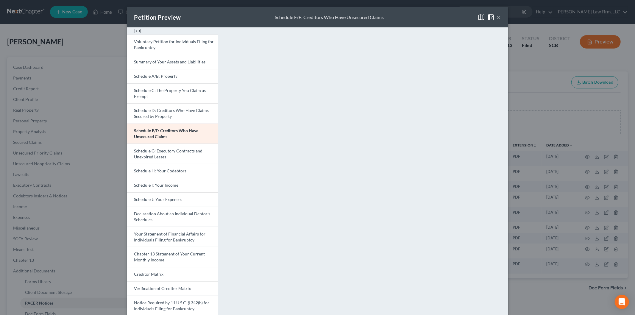
click at [154, 196] on link "Schedule J: Your Expenses" at bounding box center [172, 199] width 91 height 14
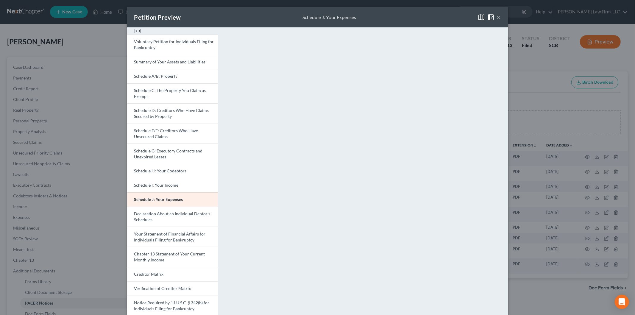
click at [497, 15] on button "×" at bounding box center [499, 17] width 4 height 7
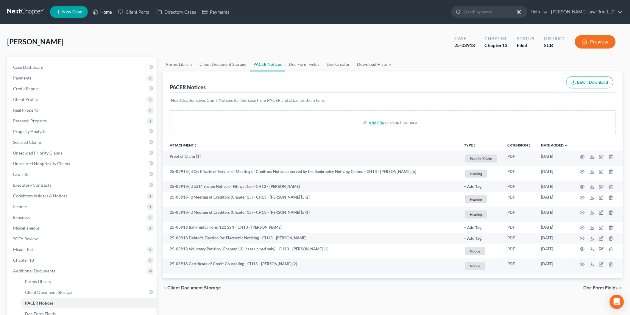
click at [106, 11] on link "Home" at bounding box center [102, 12] width 25 height 11
